Goal: Transaction & Acquisition: Download file/media

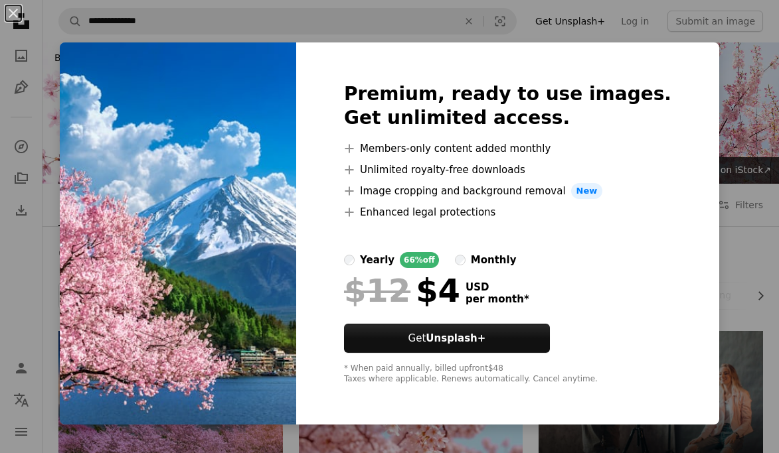
scroll to position [363, 0]
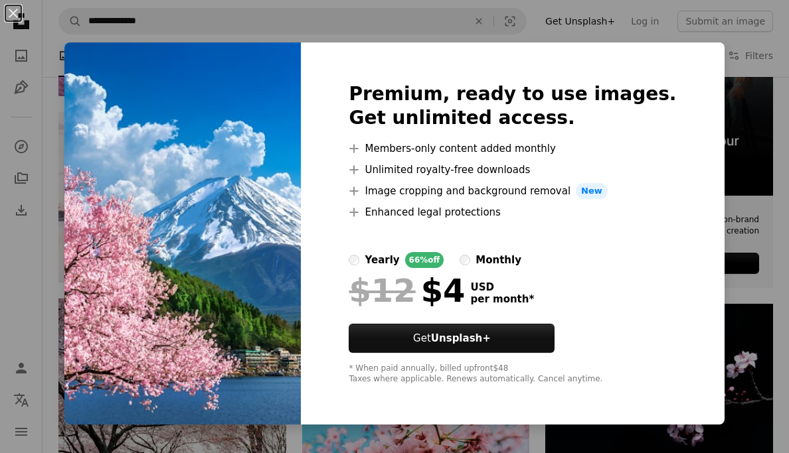
click at [683, 104] on div "Premium, ready to use images. Get unlimited access. A plus sign Members-only co…" at bounding box center [512, 233] width 423 height 382
click at [135, 169] on img at bounding box center [182, 233] width 236 height 382
click at [80, 189] on div "An X shape Premium, ready to use images. Get unlimited access. A plus sign Memb…" at bounding box center [394, 226] width 789 height 453
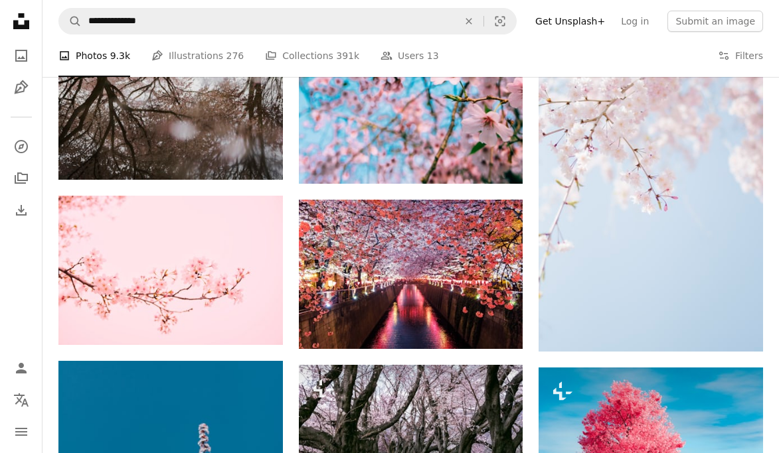
scroll to position [847, 0]
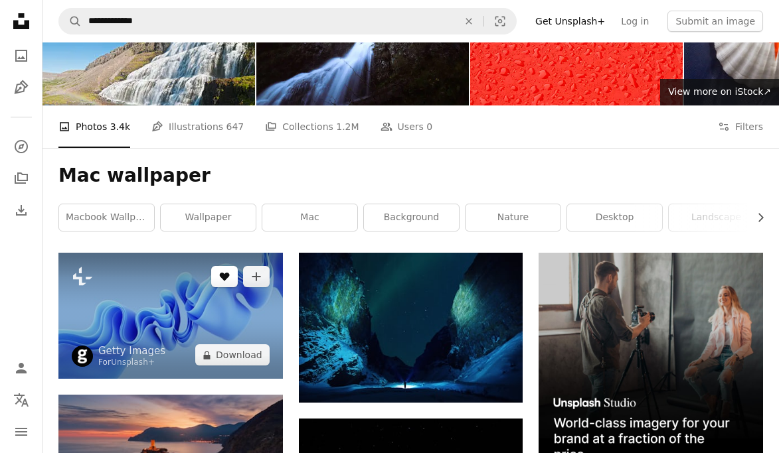
scroll to position [129, 0]
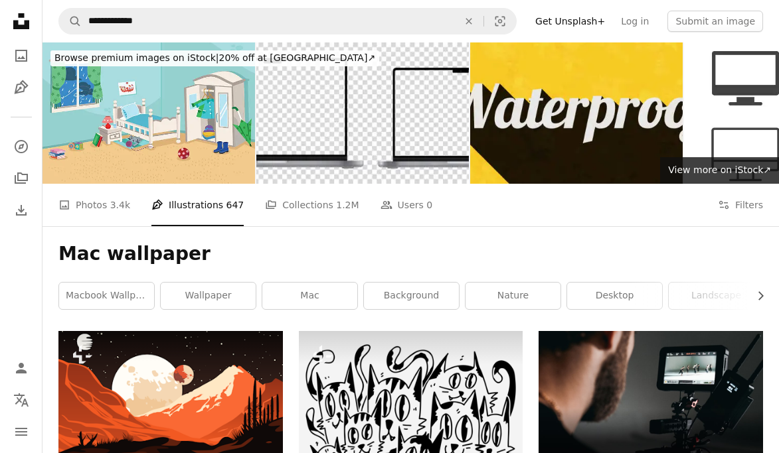
scroll to position [1, 0]
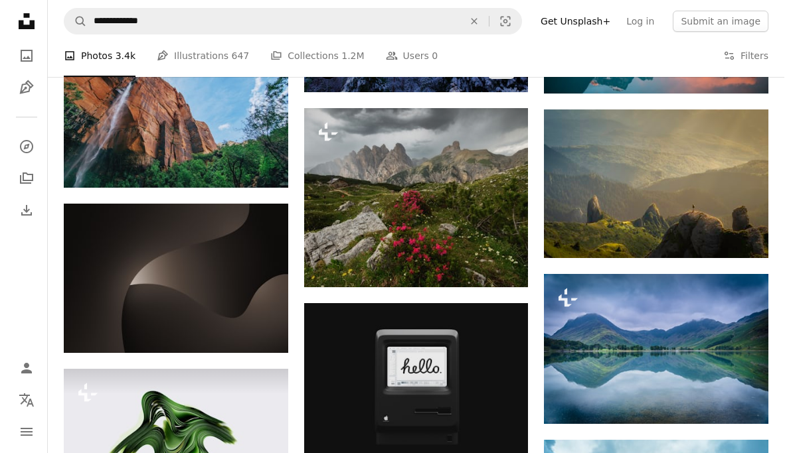
scroll to position [1270, 0]
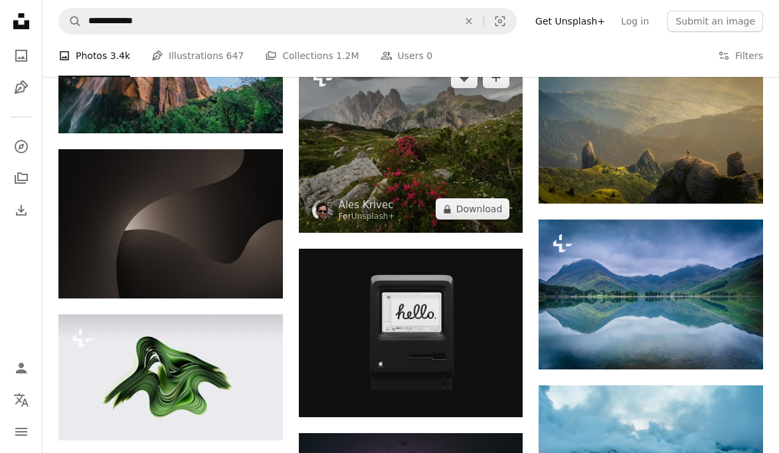
click at [389, 180] on img at bounding box center [411, 143] width 224 height 179
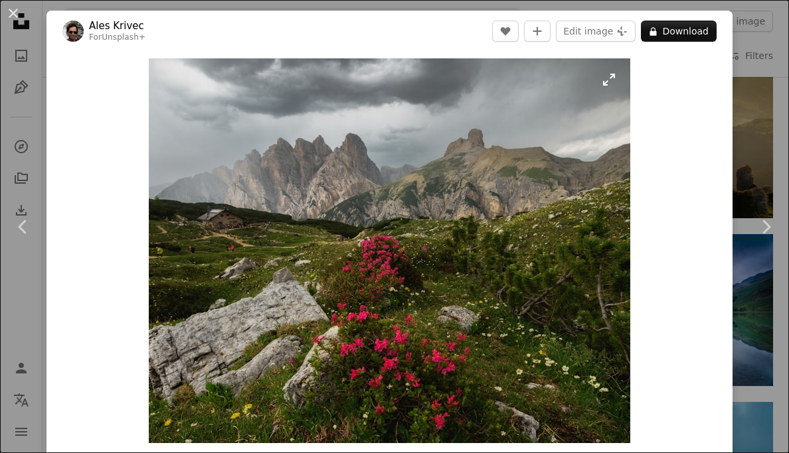
click at [603, 81] on img "Zoom in on this image" at bounding box center [389, 250] width 481 height 385
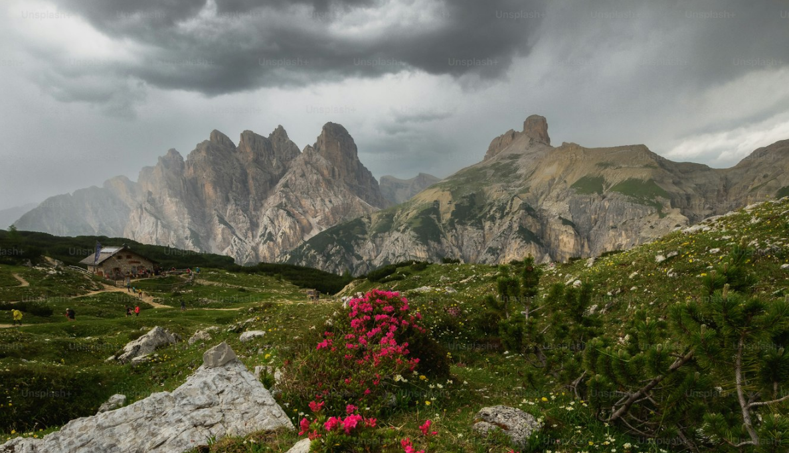
scroll to position [82, 0]
